Goal: Information Seeking & Learning: Learn about a topic

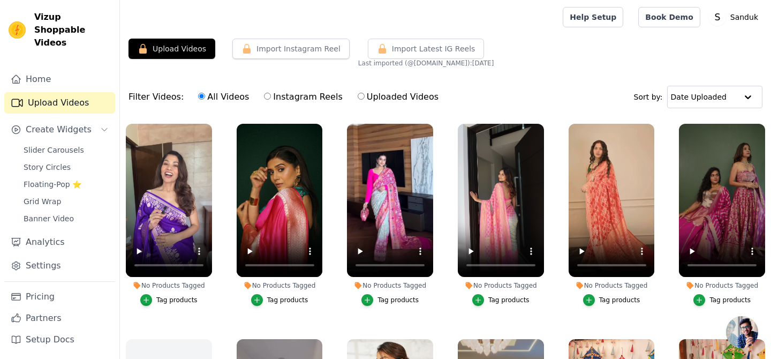
scroll to position [2, 0]
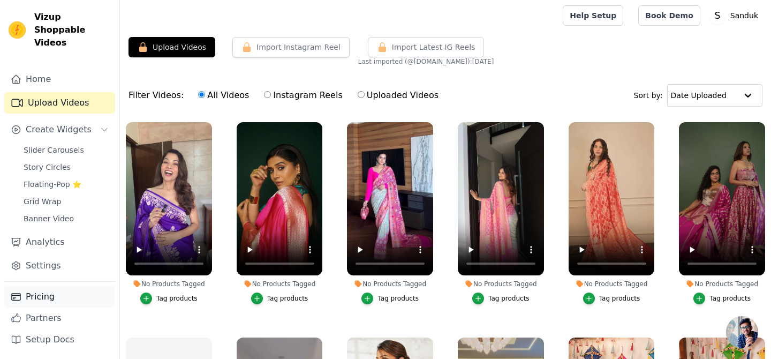
click at [43, 298] on link "Pricing" at bounding box center [59, 296] width 111 height 21
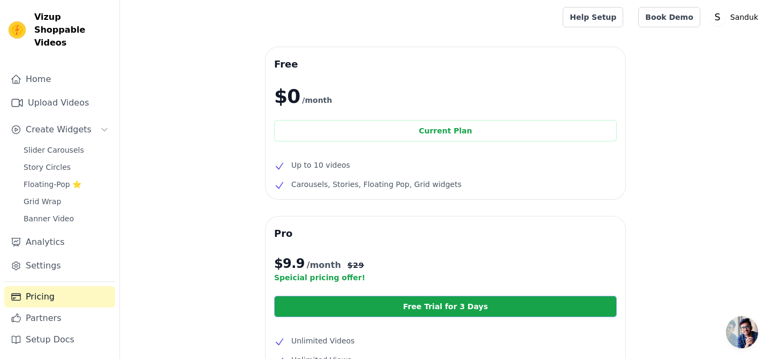
click at [441, 305] on link "Free Trial for 3 Days" at bounding box center [445, 305] width 343 height 21
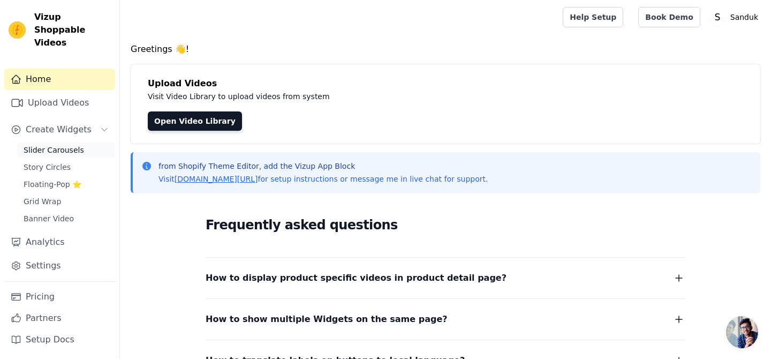
click at [56, 145] on span "Slider Carousels" at bounding box center [54, 150] width 60 height 11
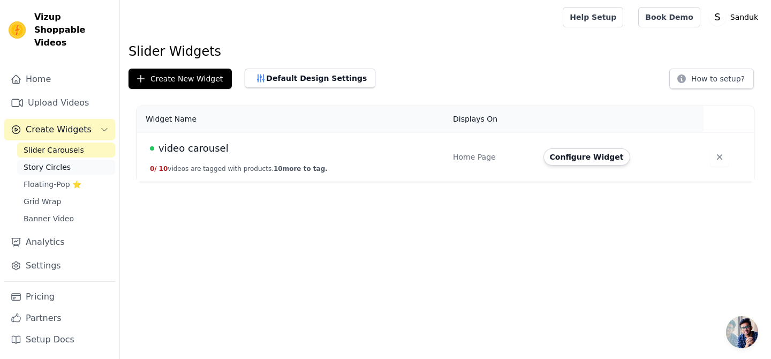
click at [62, 162] on span "Story Circles" at bounding box center [47, 167] width 47 height 11
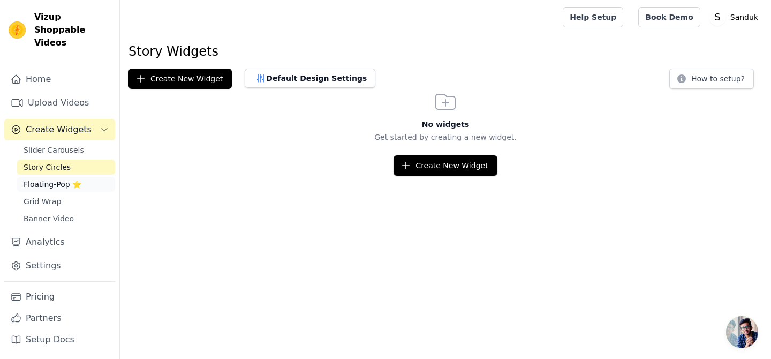
click at [55, 179] on span "Floating-Pop ⭐" at bounding box center [53, 184] width 58 height 11
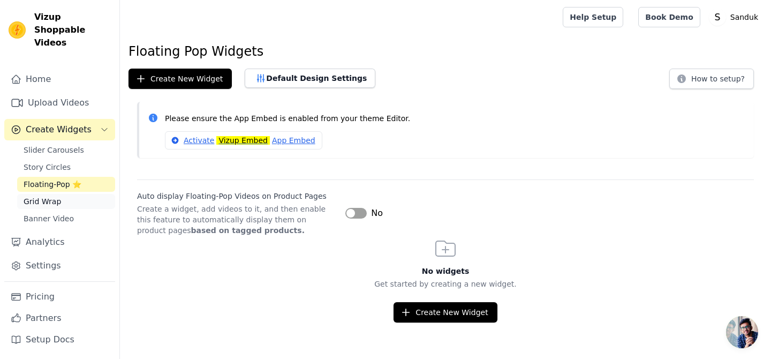
click at [51, 196] on span "Grid Wrap" at bounding box center [42, 201] width 37 height 11
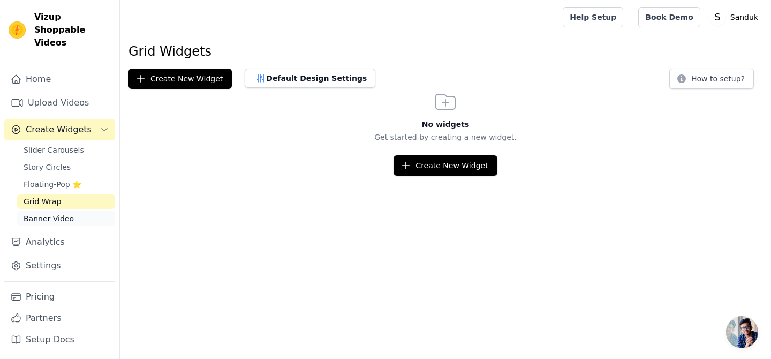
click at [51, 213] on span "Banner Video" at bounding box center [49, 218] width 50 height 11
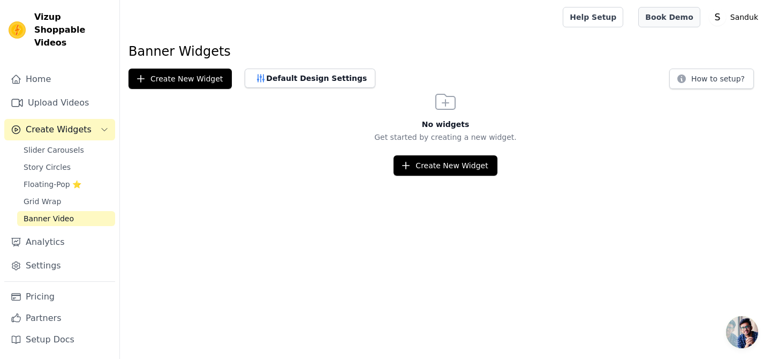
click at [693, 14] on link "Book Demo" at bounding box center [669, 17] width 62 height 20
